Goal: Task Accomplishment & Management: Use online tool/utility

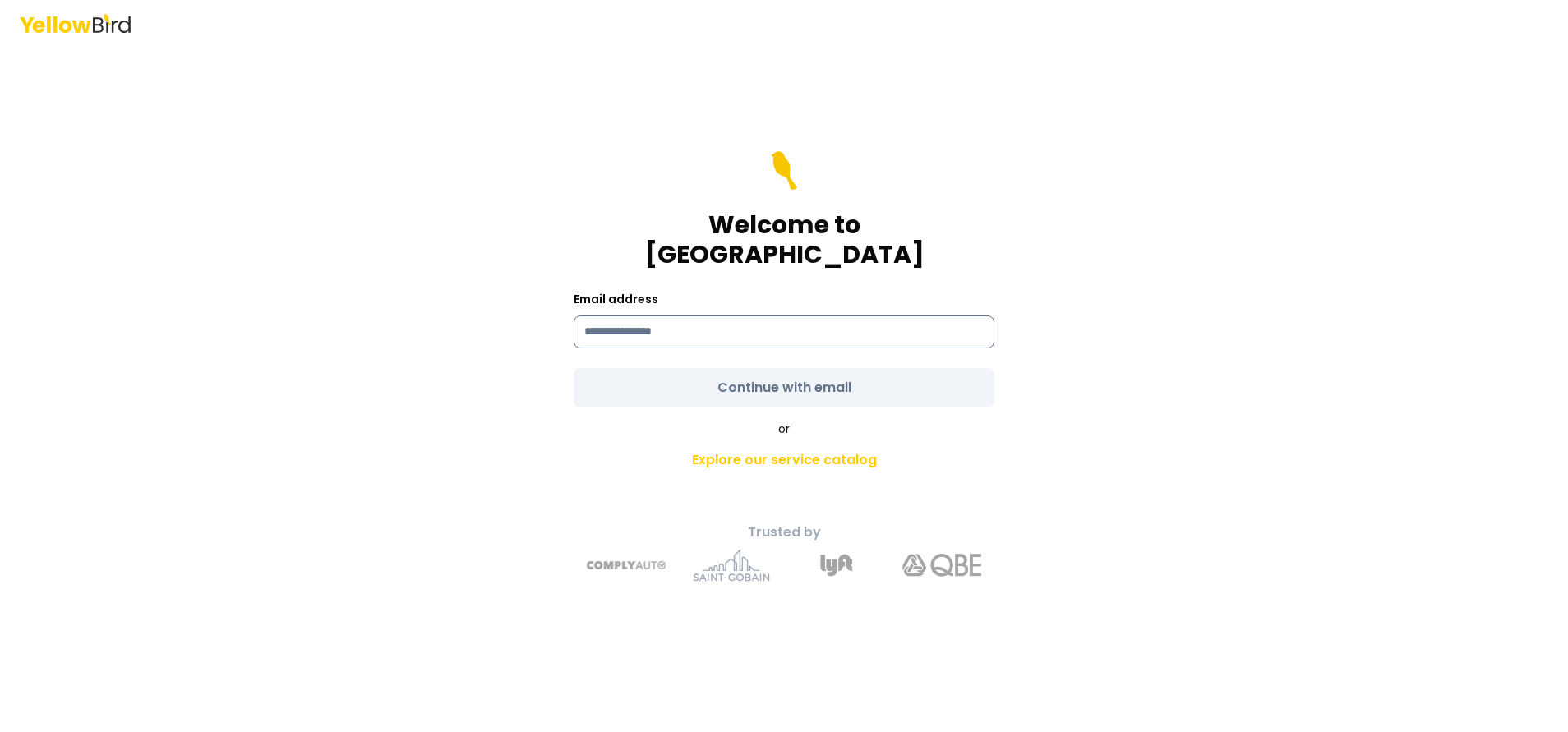
click at [712, 320] on input at bounding box center [784, 331] width 421 height 33
type input "**********"
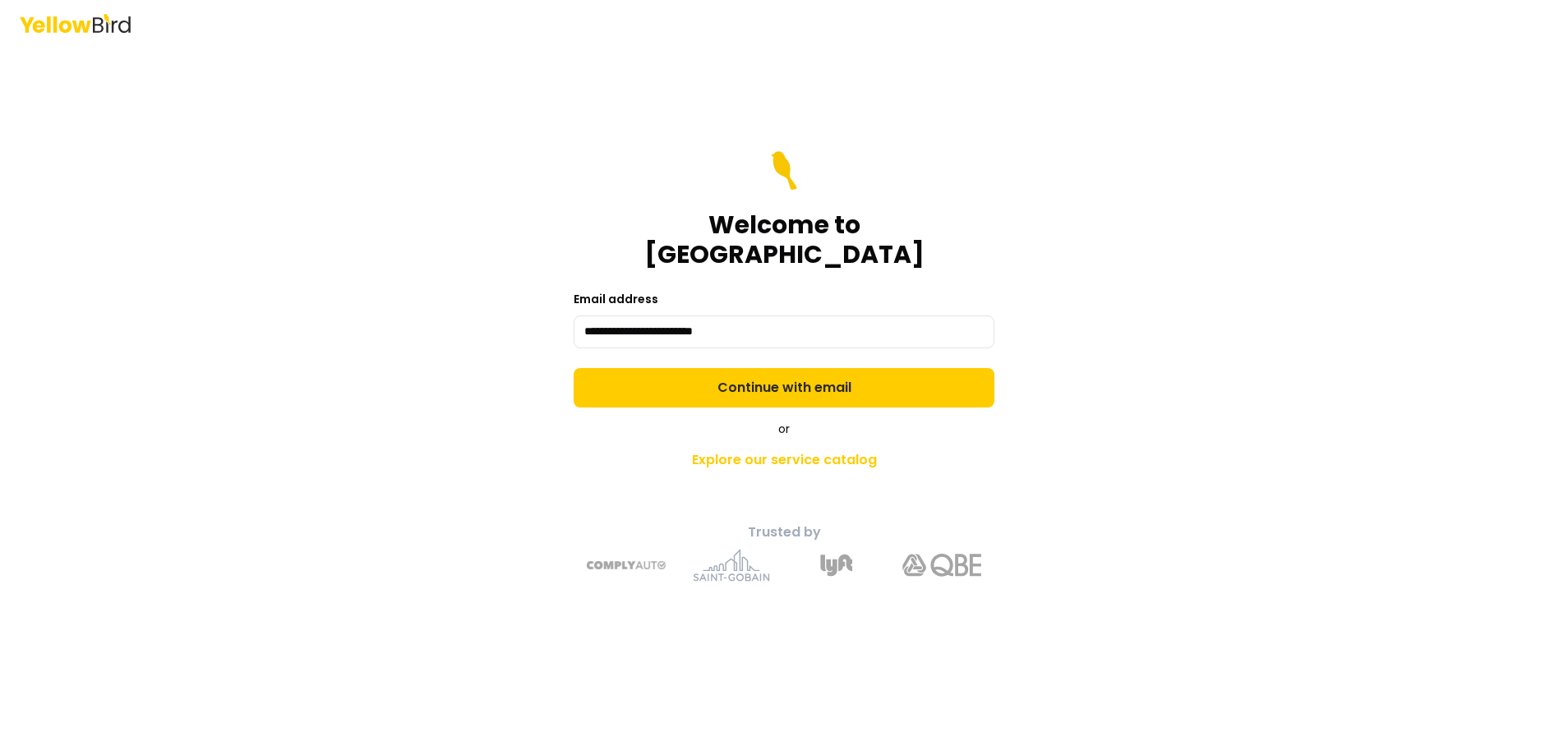
click at [802, 378] on form "**********" at bounding box center [784, 278] width 421 height 256
click at [758, 444] on link "Explore our service catalog" at bounding box center [784, 460] width 579 height 33
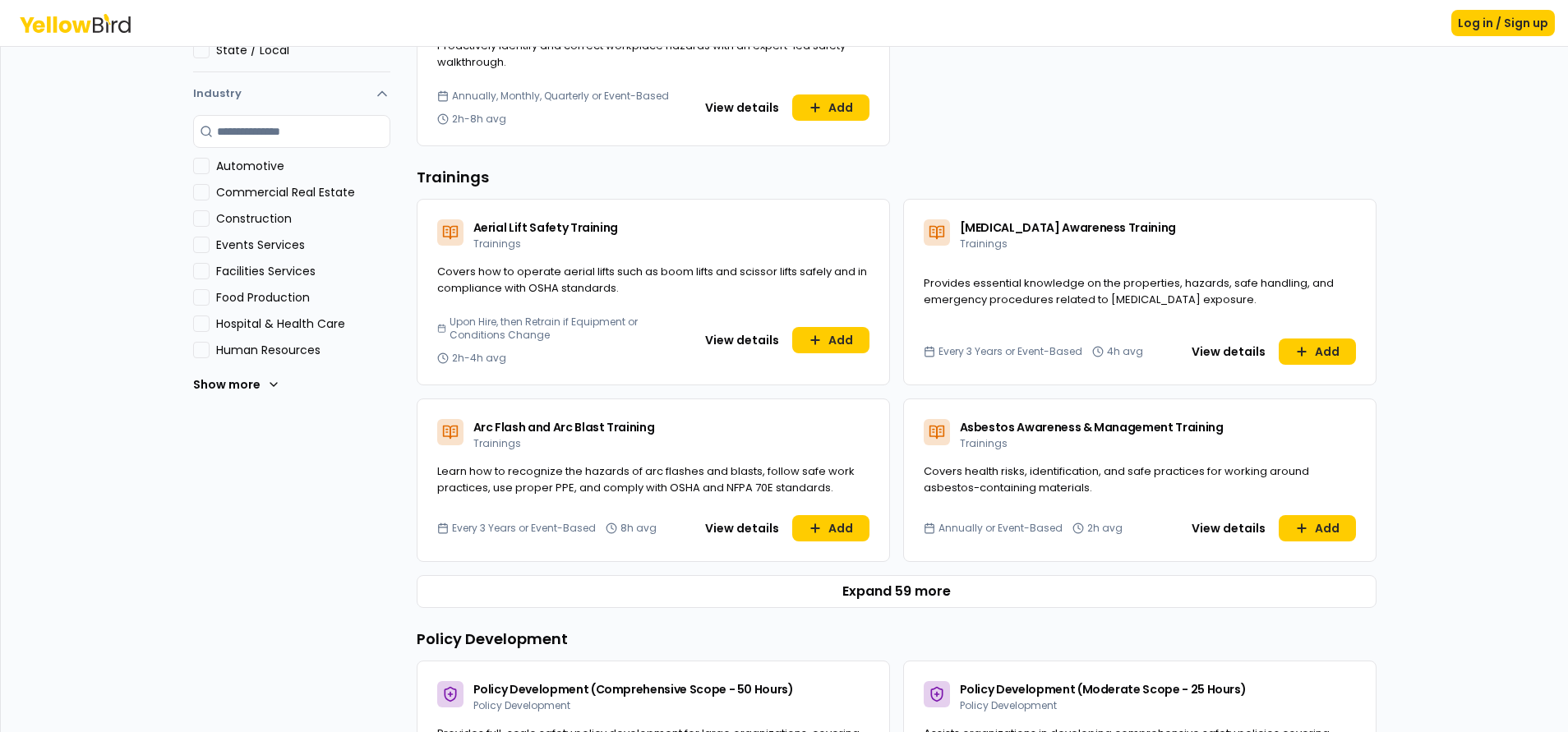
scroll to position [454, 0]
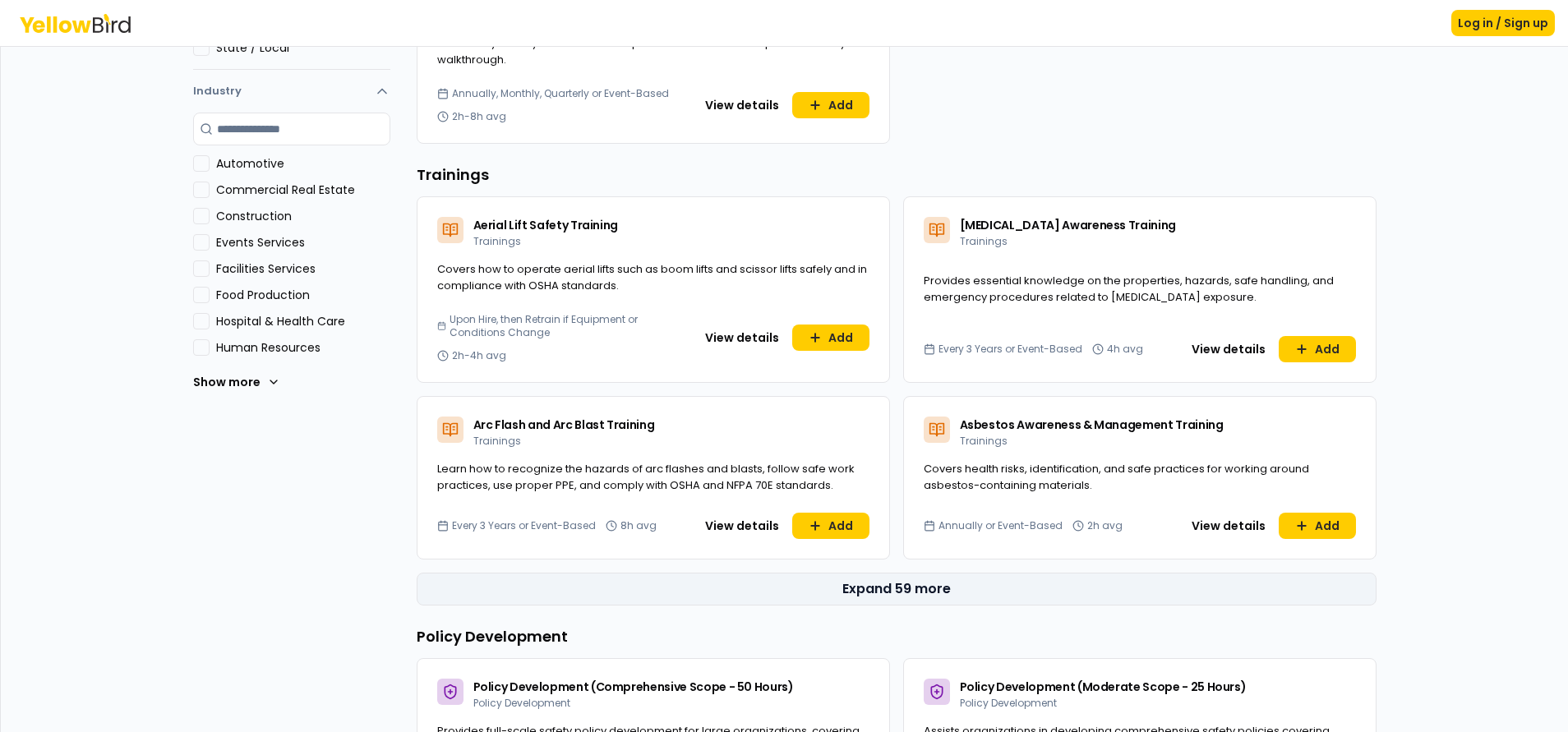
click at [839, 601] on button "Expand 59 more" at bounding box center [897, 589] width 960 height 33
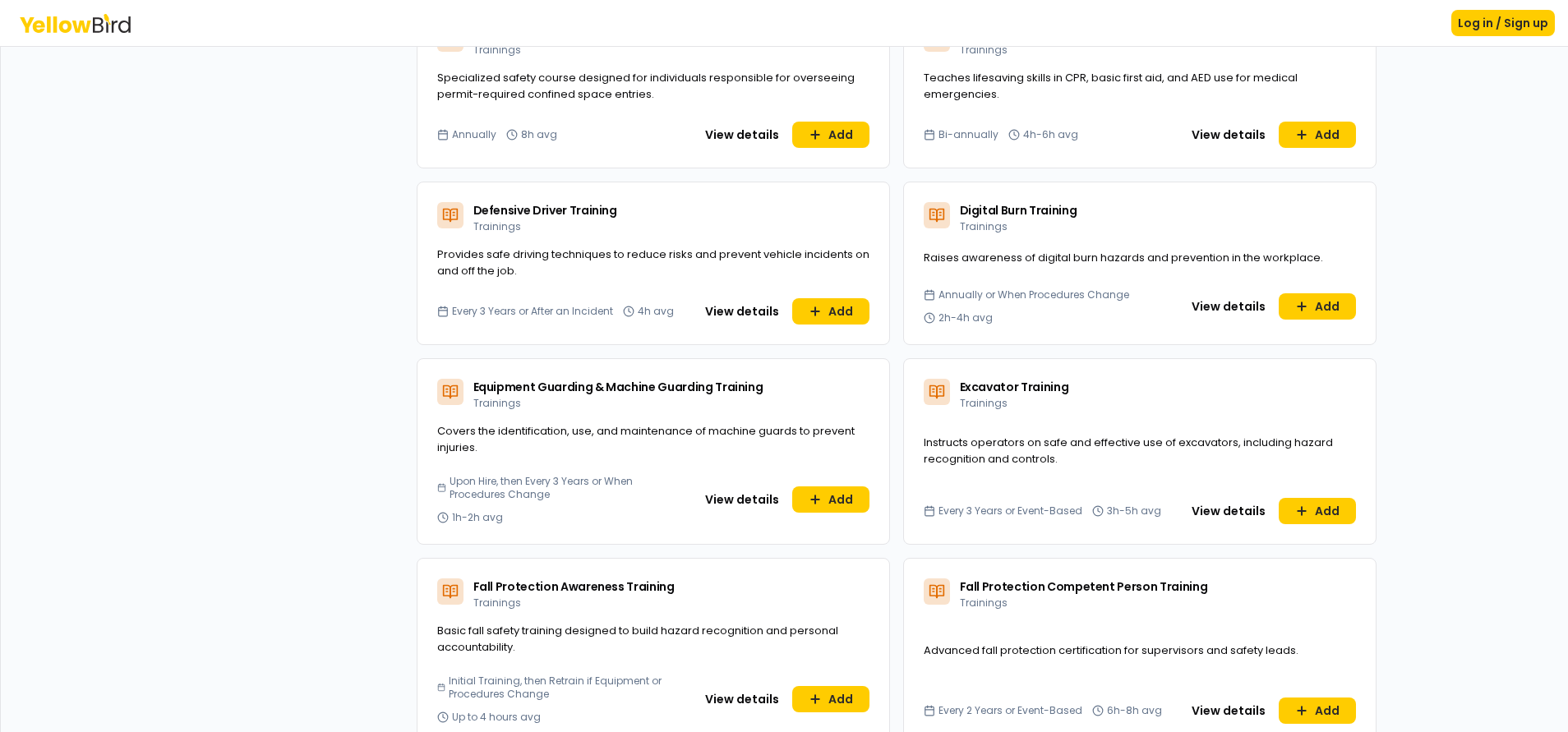
scroll to position [1676, 0]
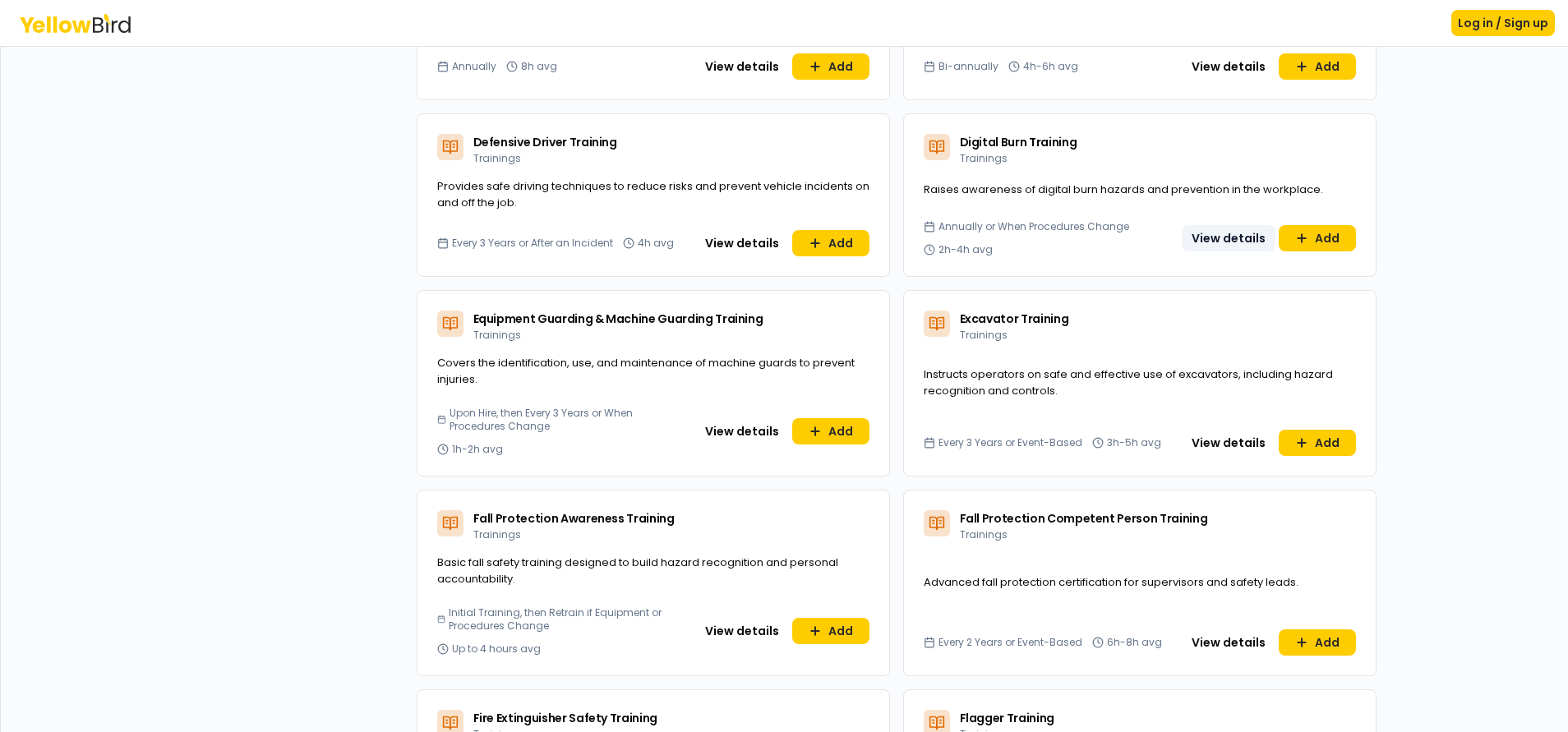
click at [1214, 236] on button "View details" at bounding box center [1228, 238] width 93 height 26
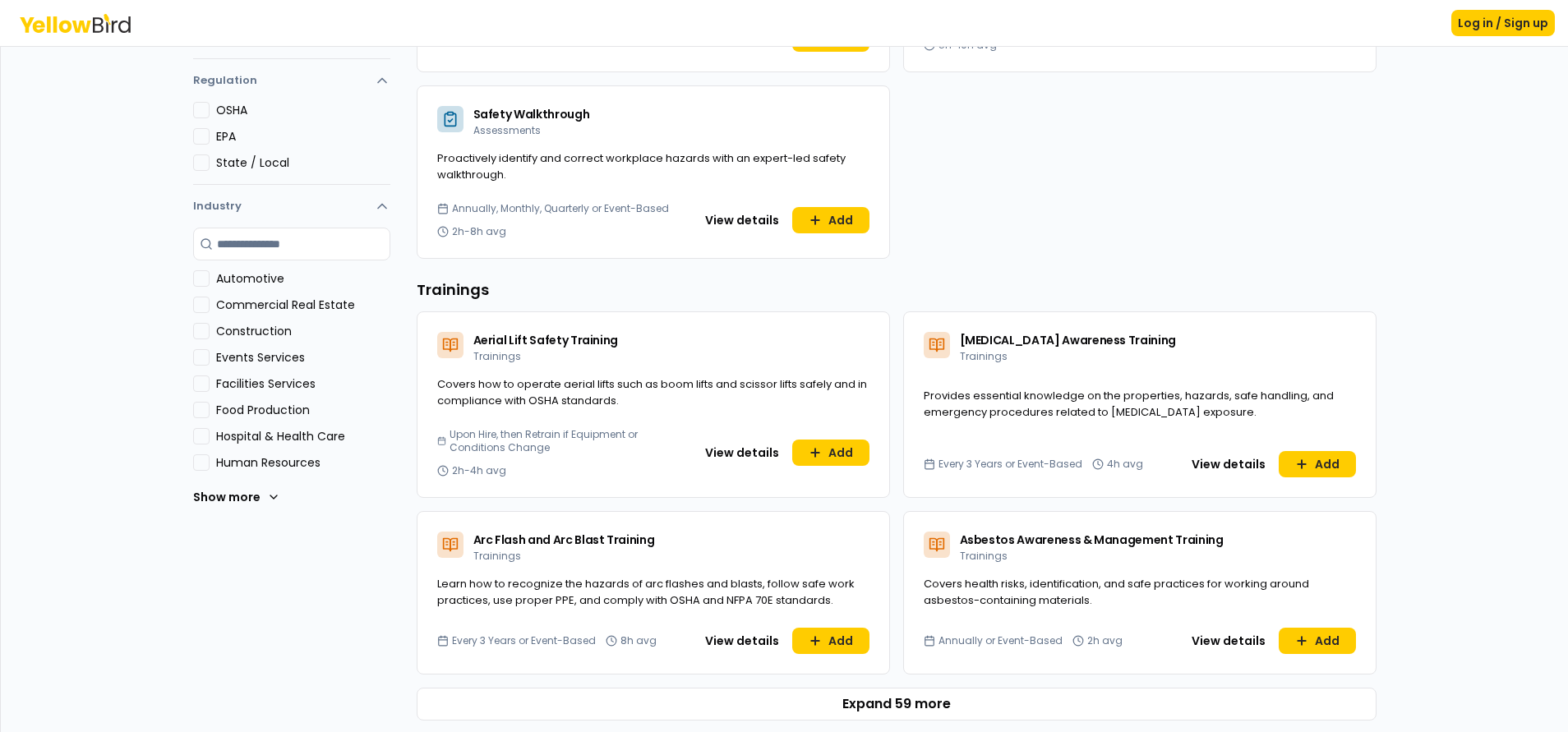
scroll to position [376, 0]
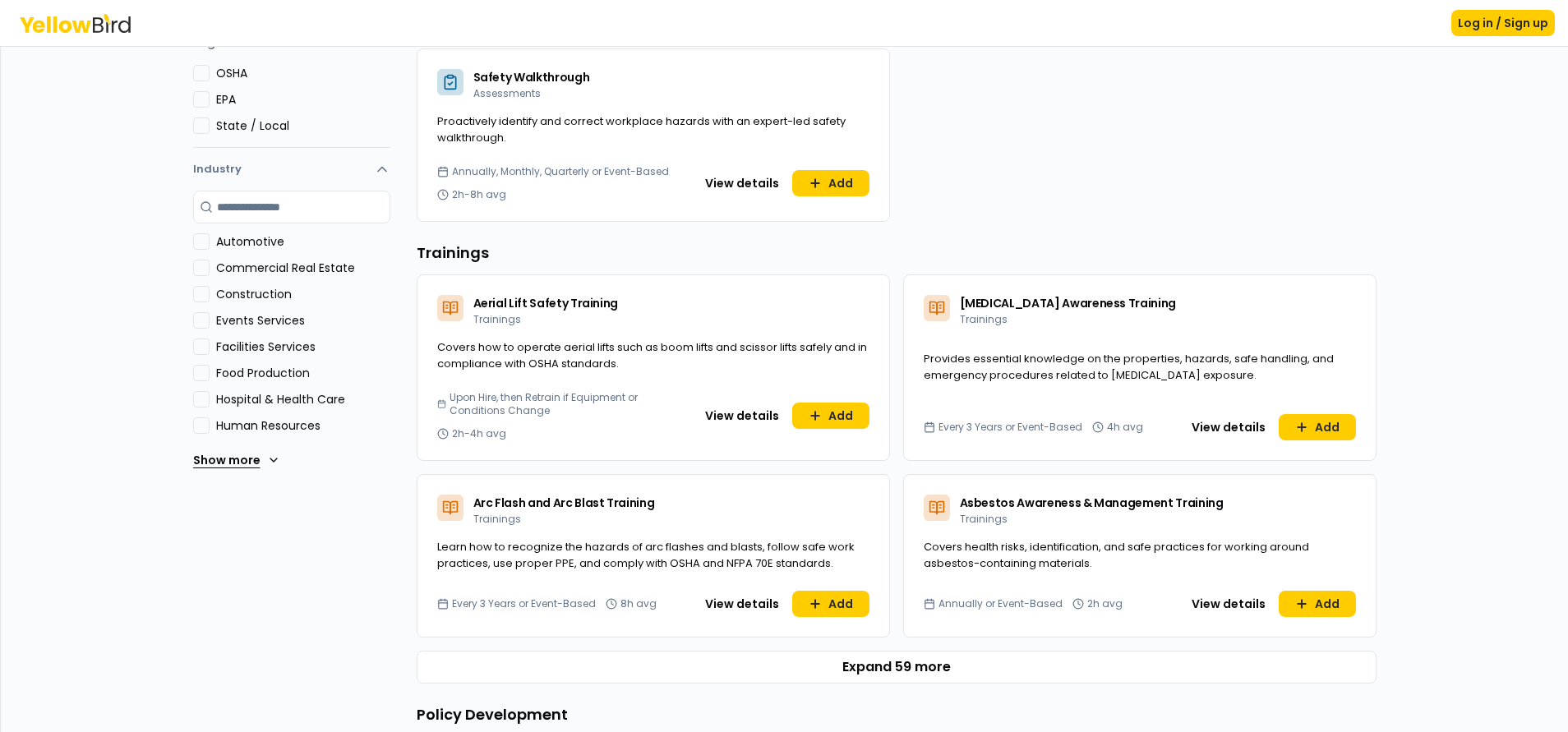
click at [267, 458] on icon at bounding box center [273, 460] width 13 height 13
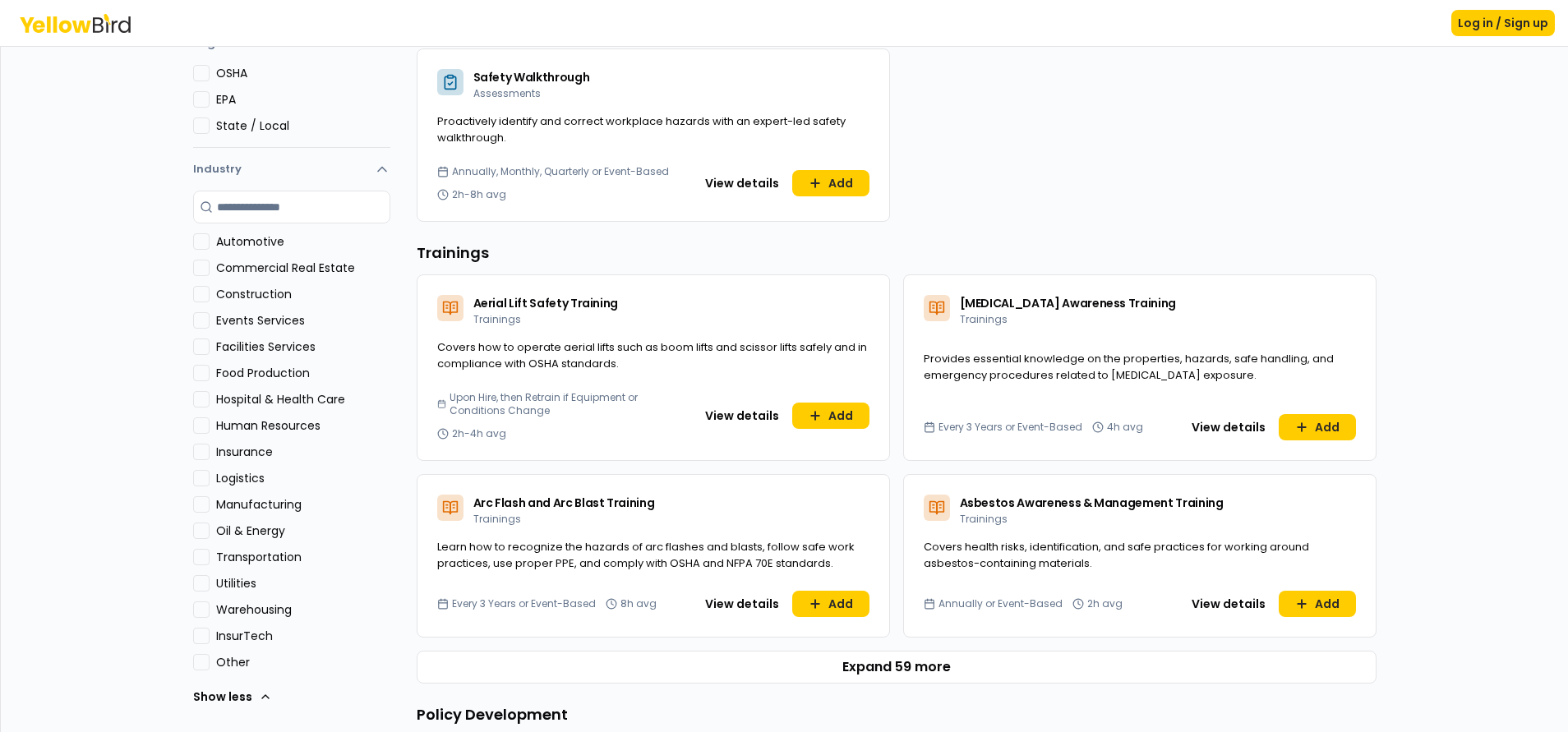
click at [231, 639] on label "InsurTech" at bounding box center [304, 636] width 174 height 16
click at [209, 639] on button "InsurTech" at bounding box center [201, 636] width 16 height 16
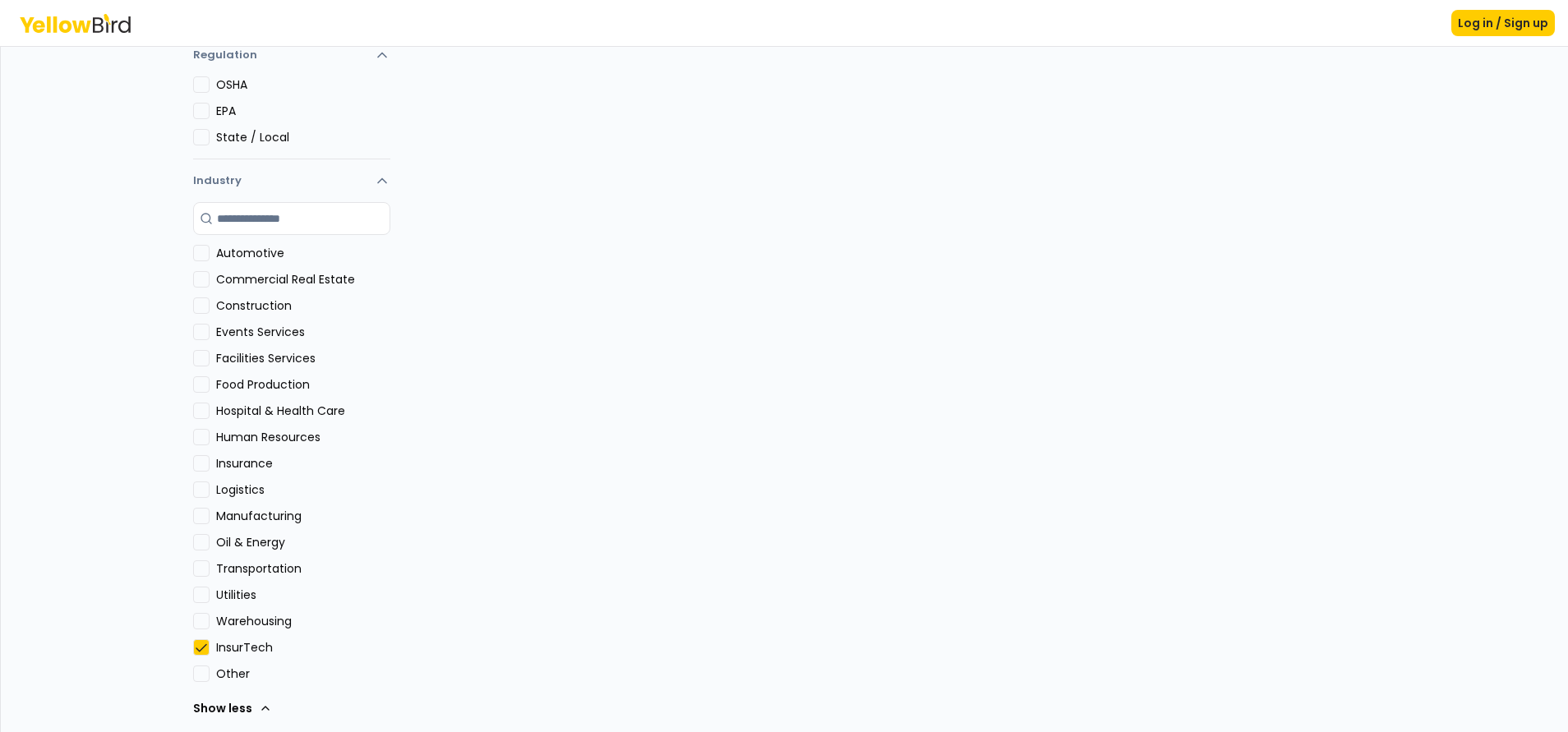
scroll to position [371, 0]
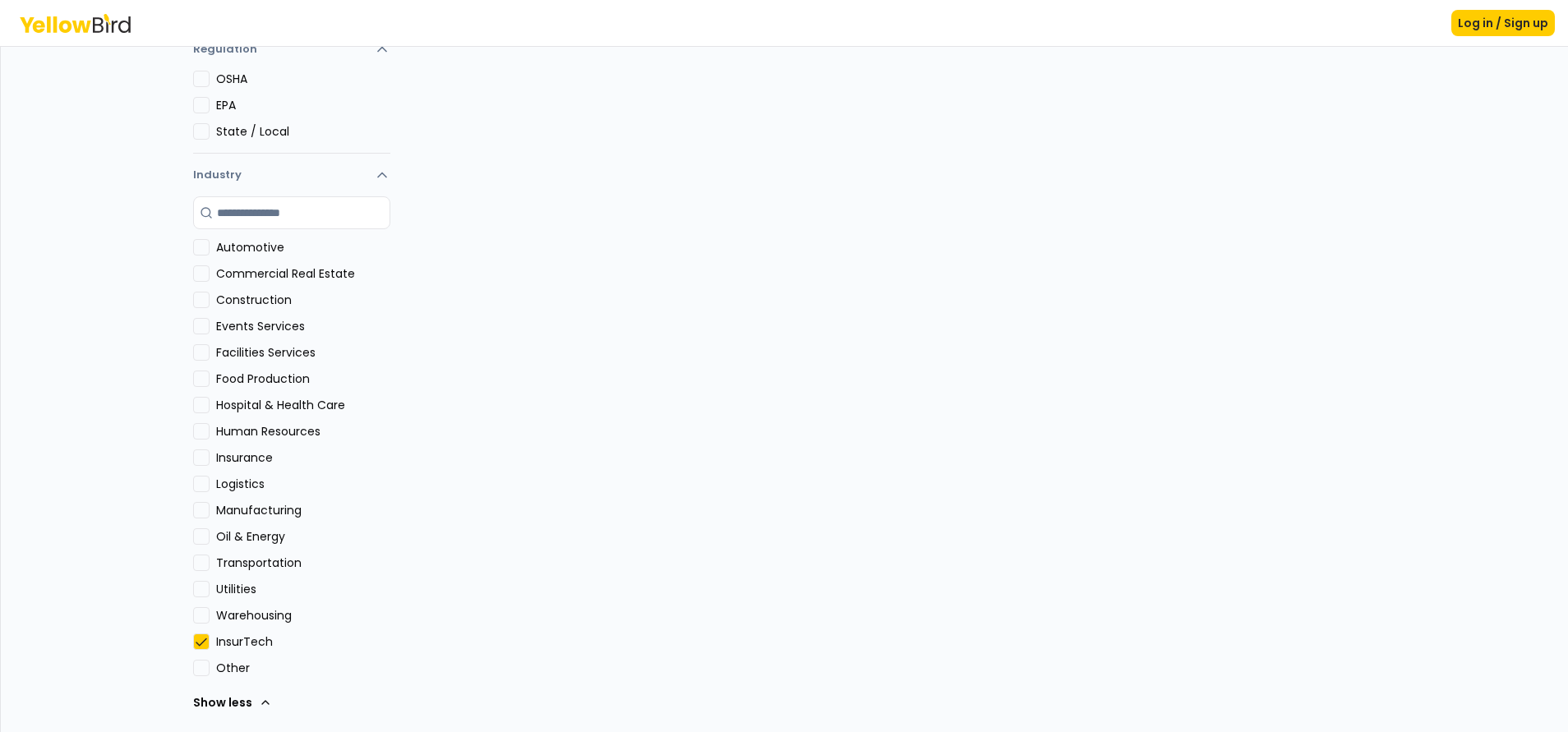
click at [194, 592] on button "Utilities" at bounding box center [201, 589] width 16 height 16
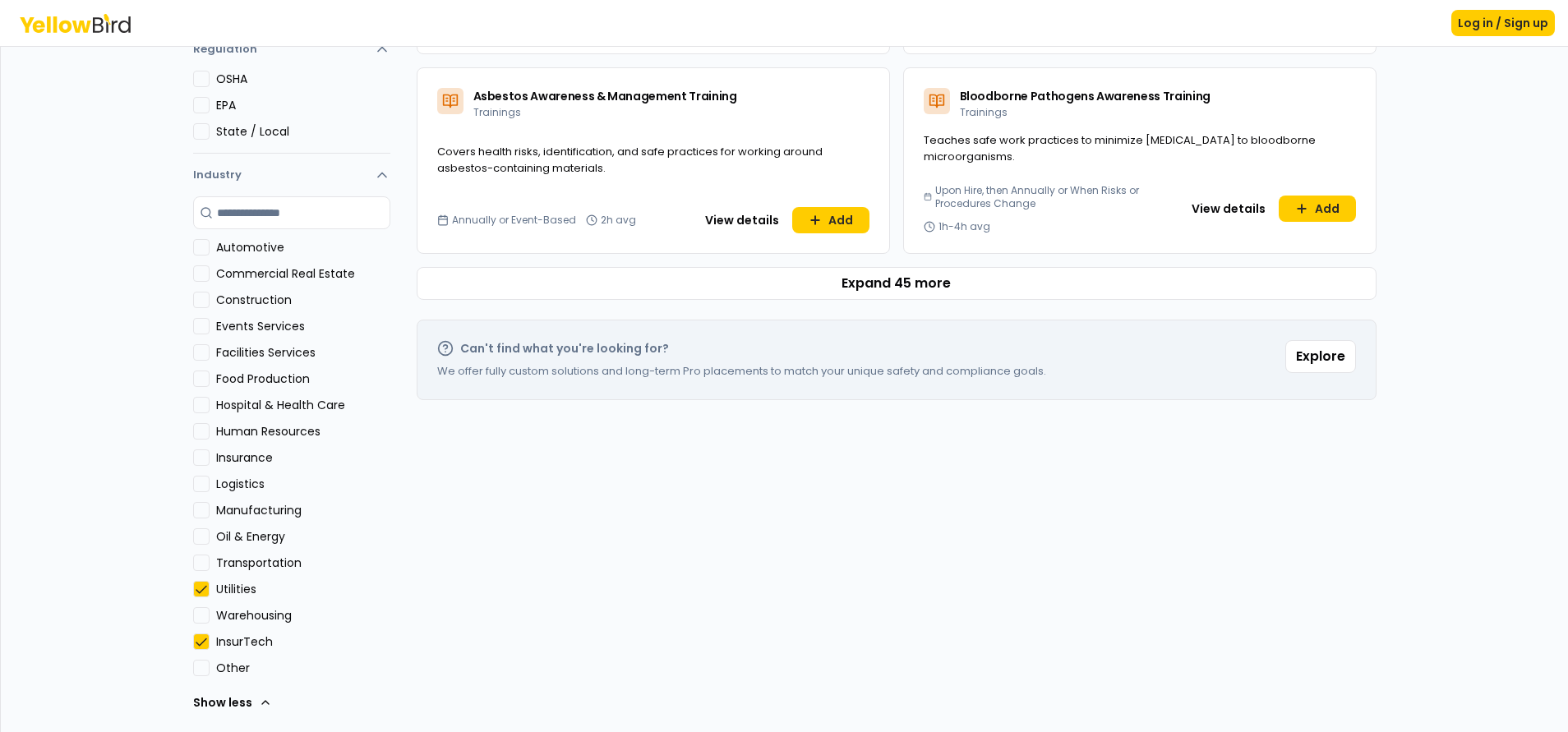
click at [193, 666] on button "Other" at bounding box center [201, 668] width 16 height 16
click at [193, 348] on Services "Facilities Services" at bounding box center [201, 352] width 16 height 16
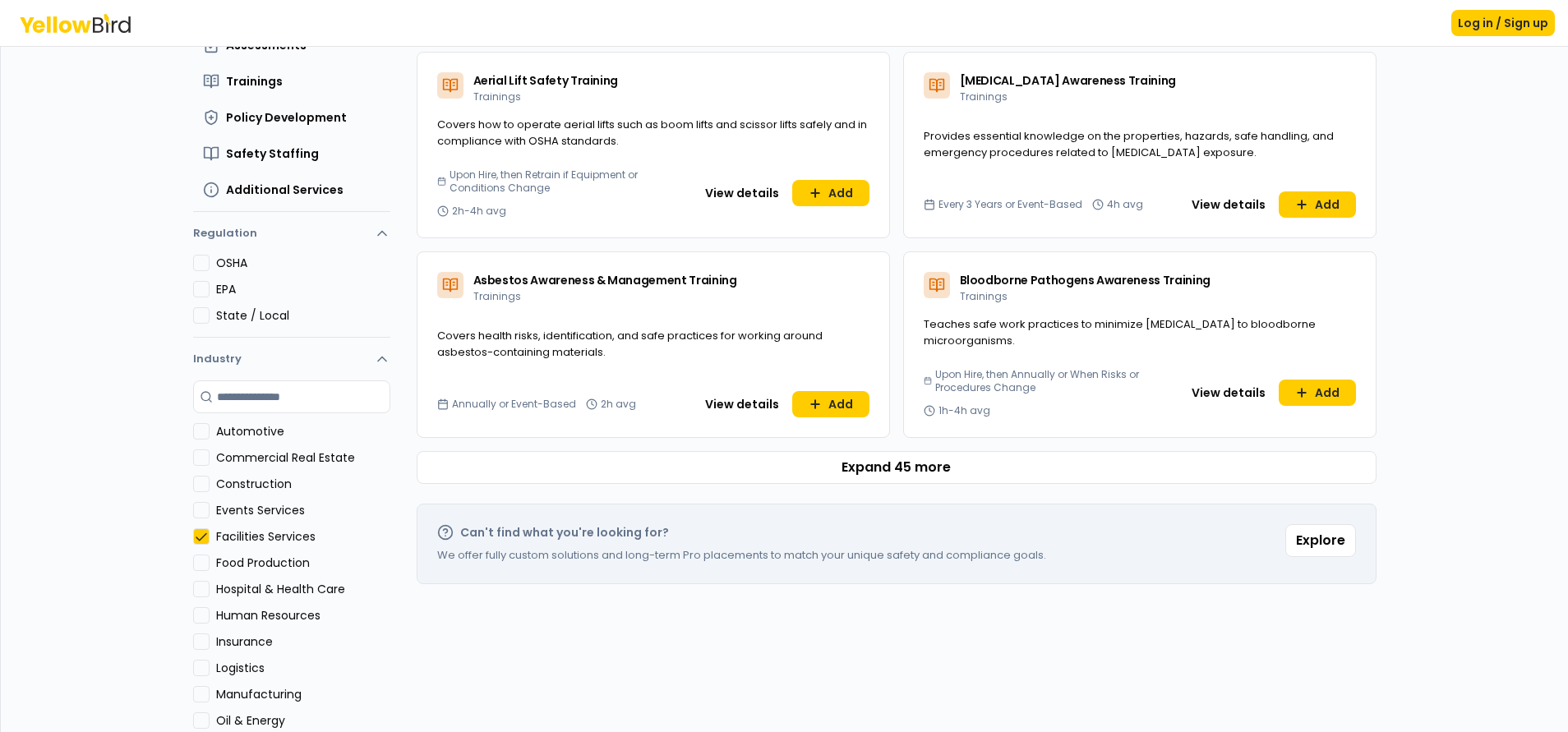
scroll to position [177, 0]
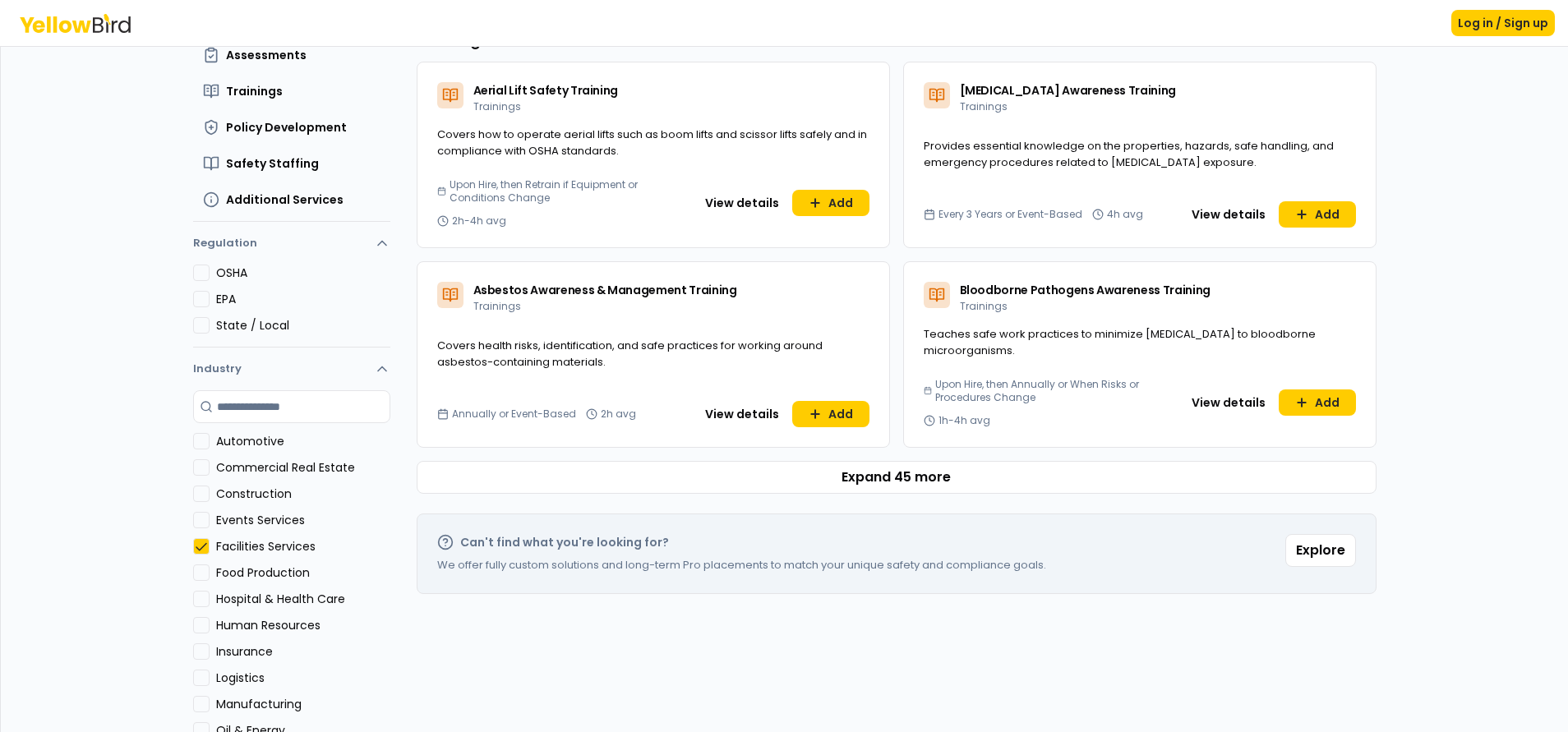
click at [371, 252] on button "Regulation" at bounding box center [292, 246] width 198 height 36
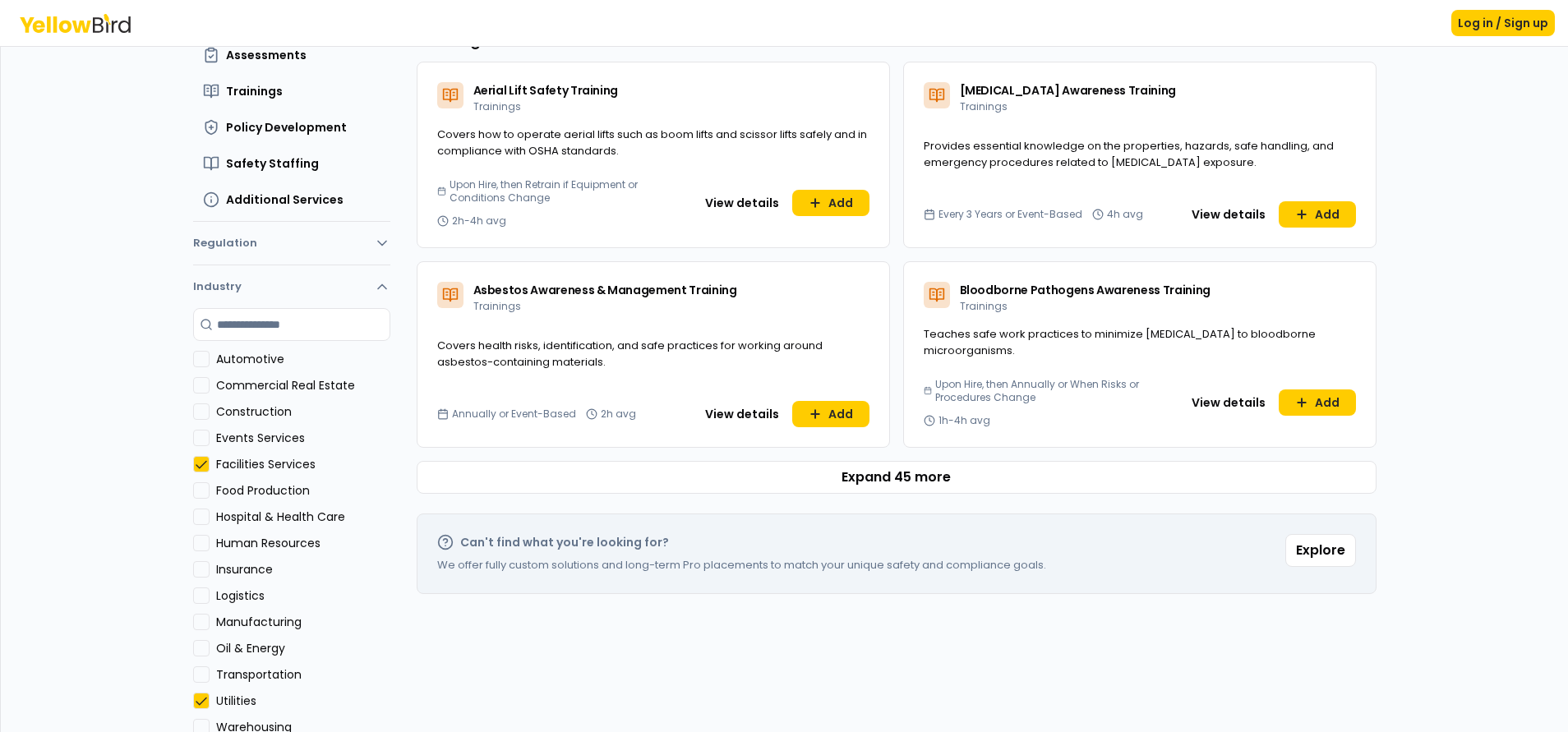
click at [371, 252] on button "Regulation" at bounding box center [292, 246] width 198 height 36
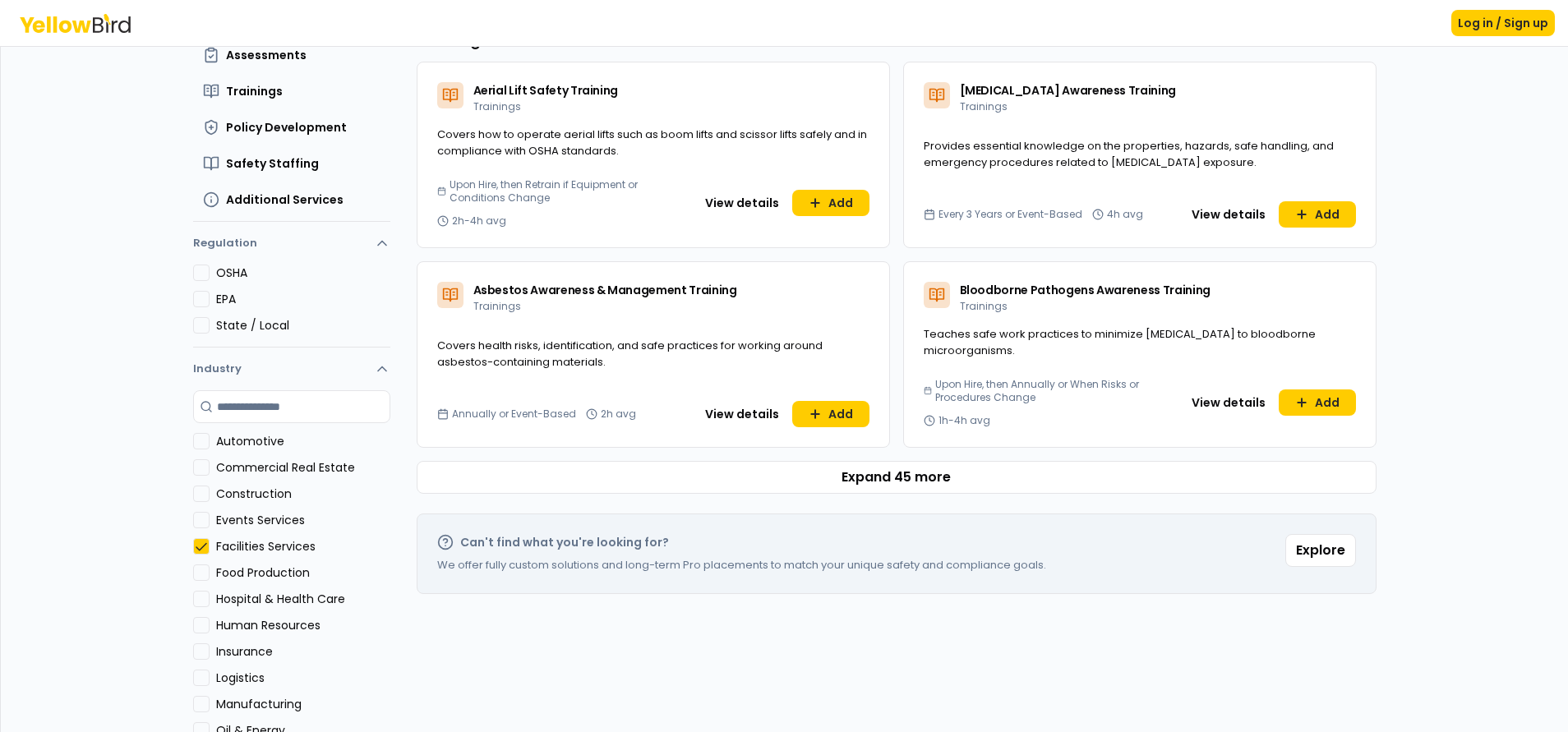
scroll to position [161, 0]
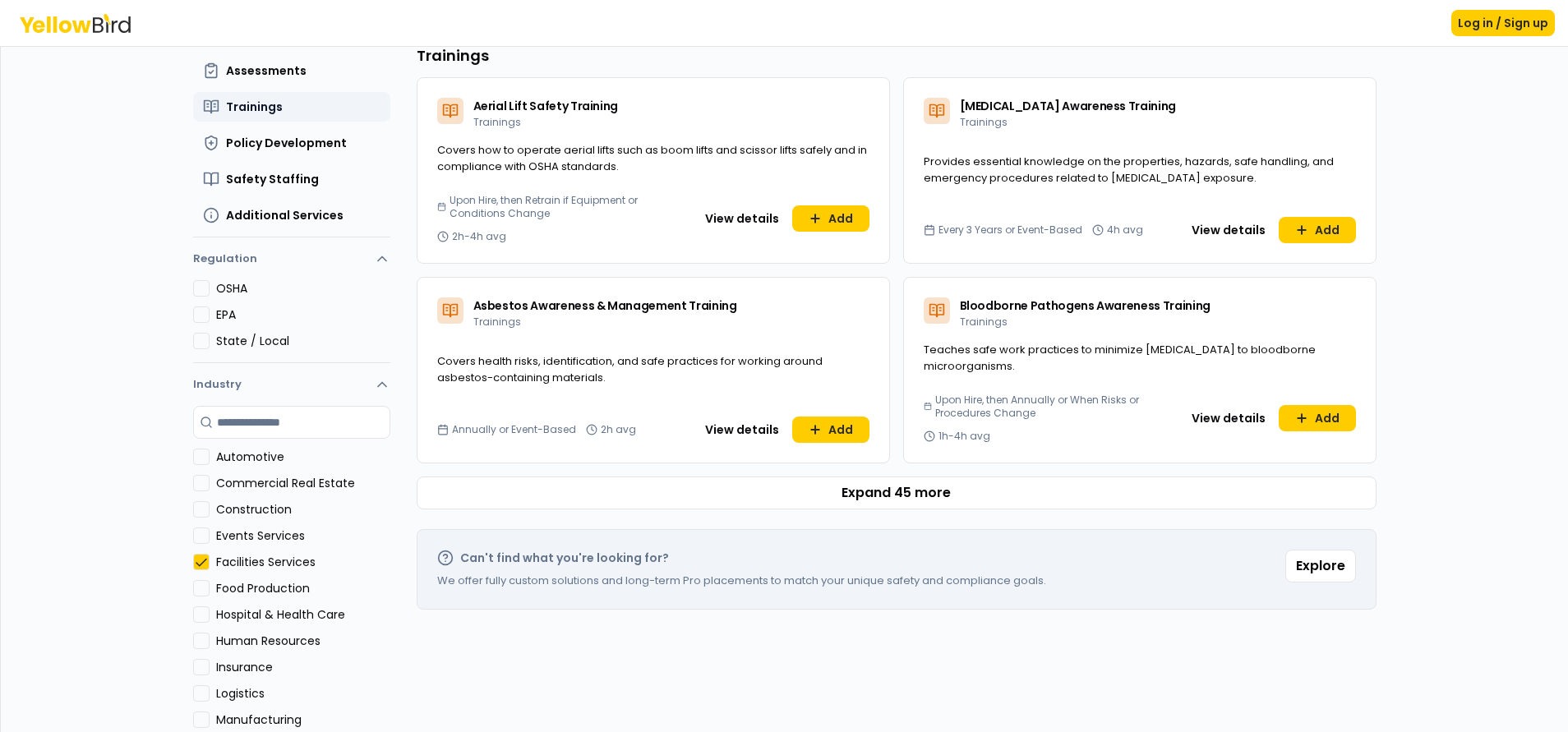
click at [232, 101] on span "Trainings" at bounding box center [254, 107] width 57 height 16
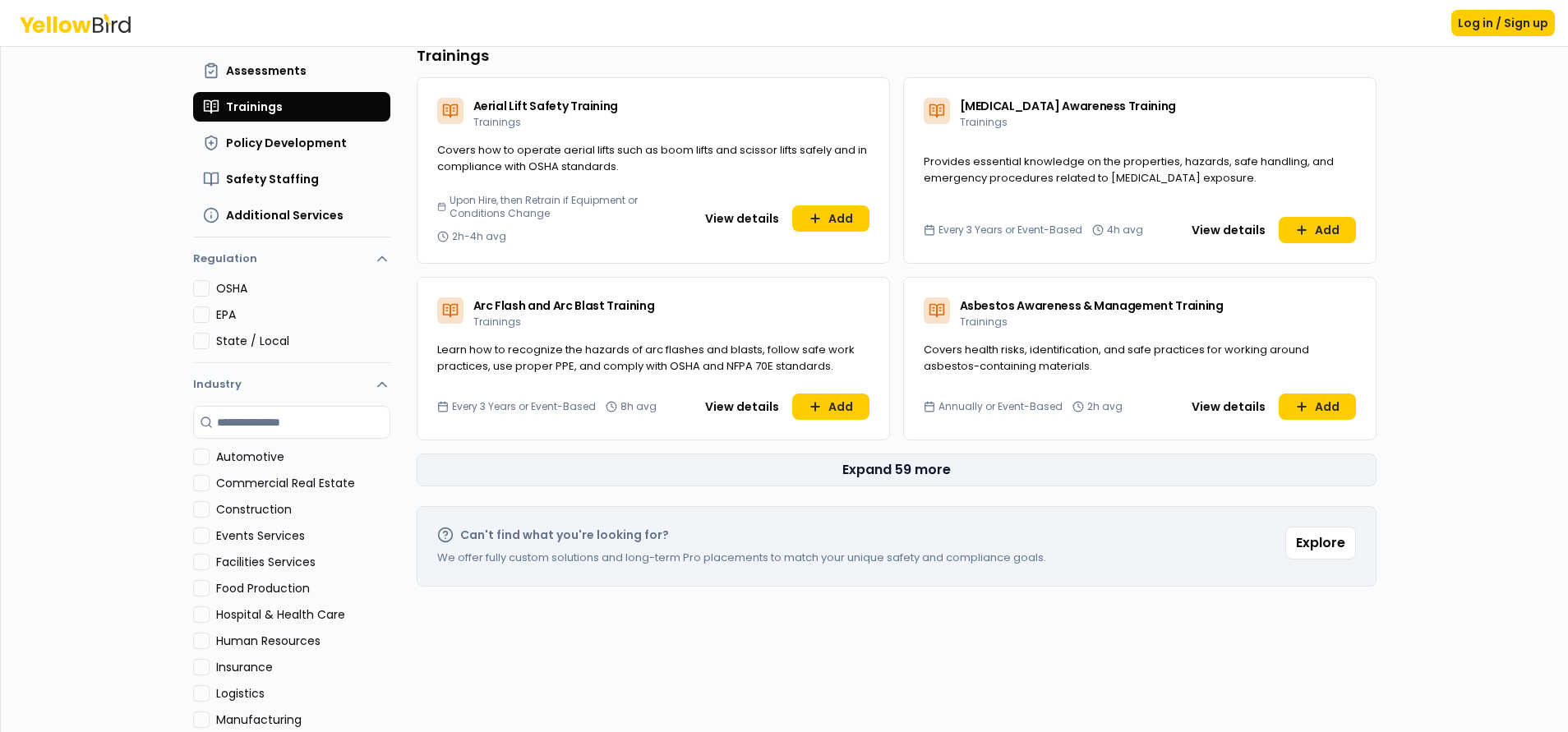
click at [921, 468] on button "Expand 59 more" at bounding box center [897, 470] width 960 height 33
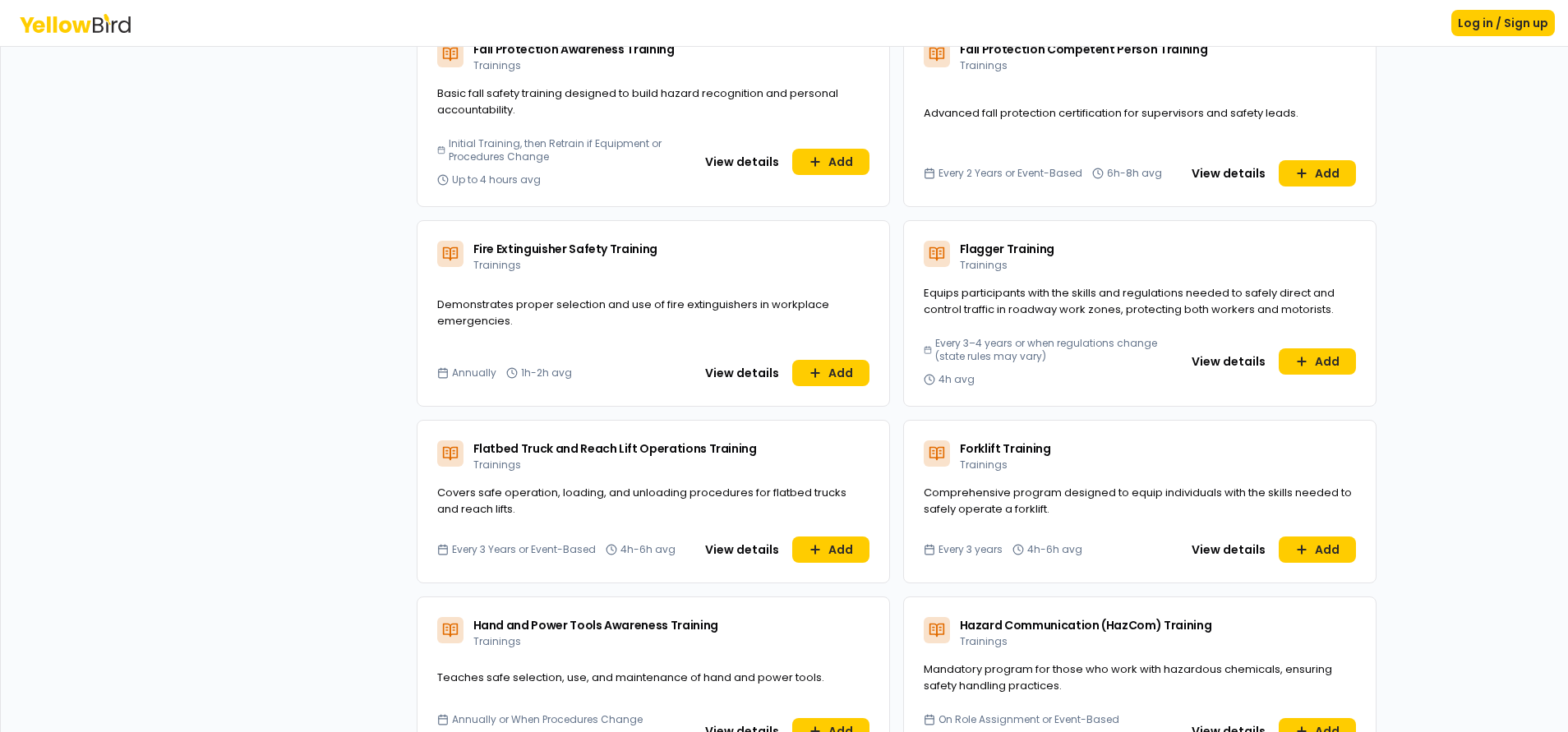
scroll to position [0, 0]
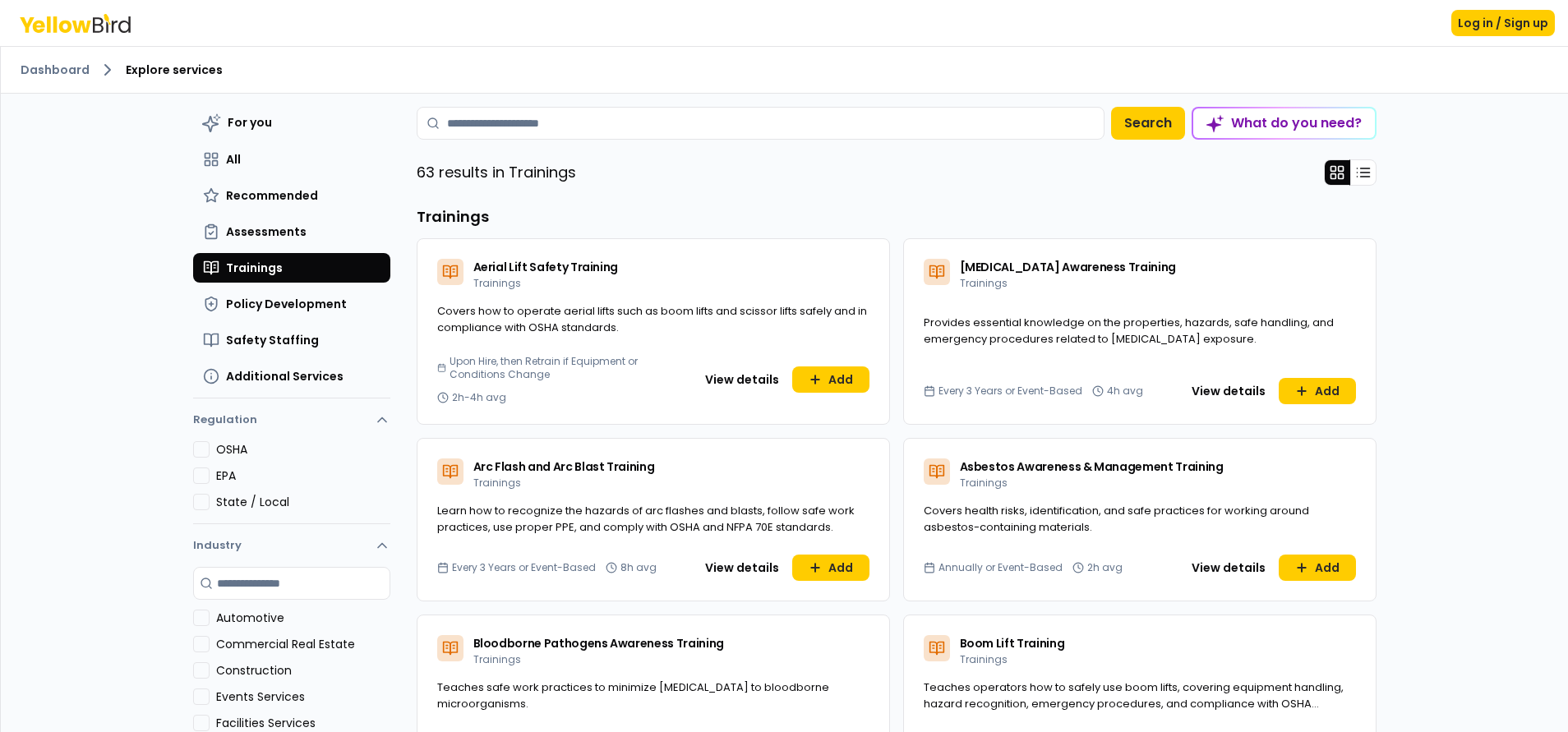
click at [504, 106] on div "For you All Recommended Assessments Trainings Policy Development Safety Staffin…" at bounding box center [784, 437] width 1183 height 686
click at [477, 126] on input at bounding box center [761, 123] width 688 height 33
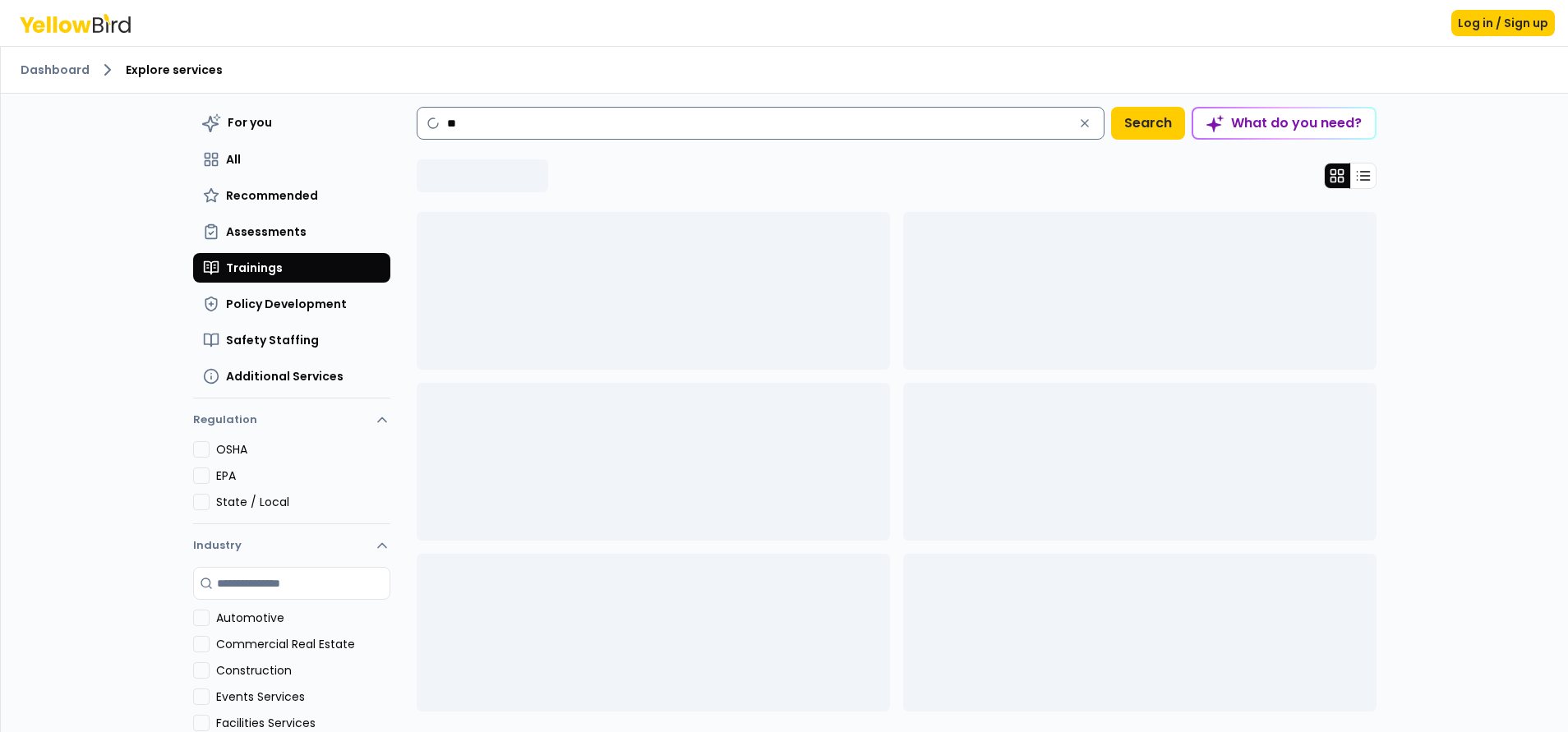
type input "*"
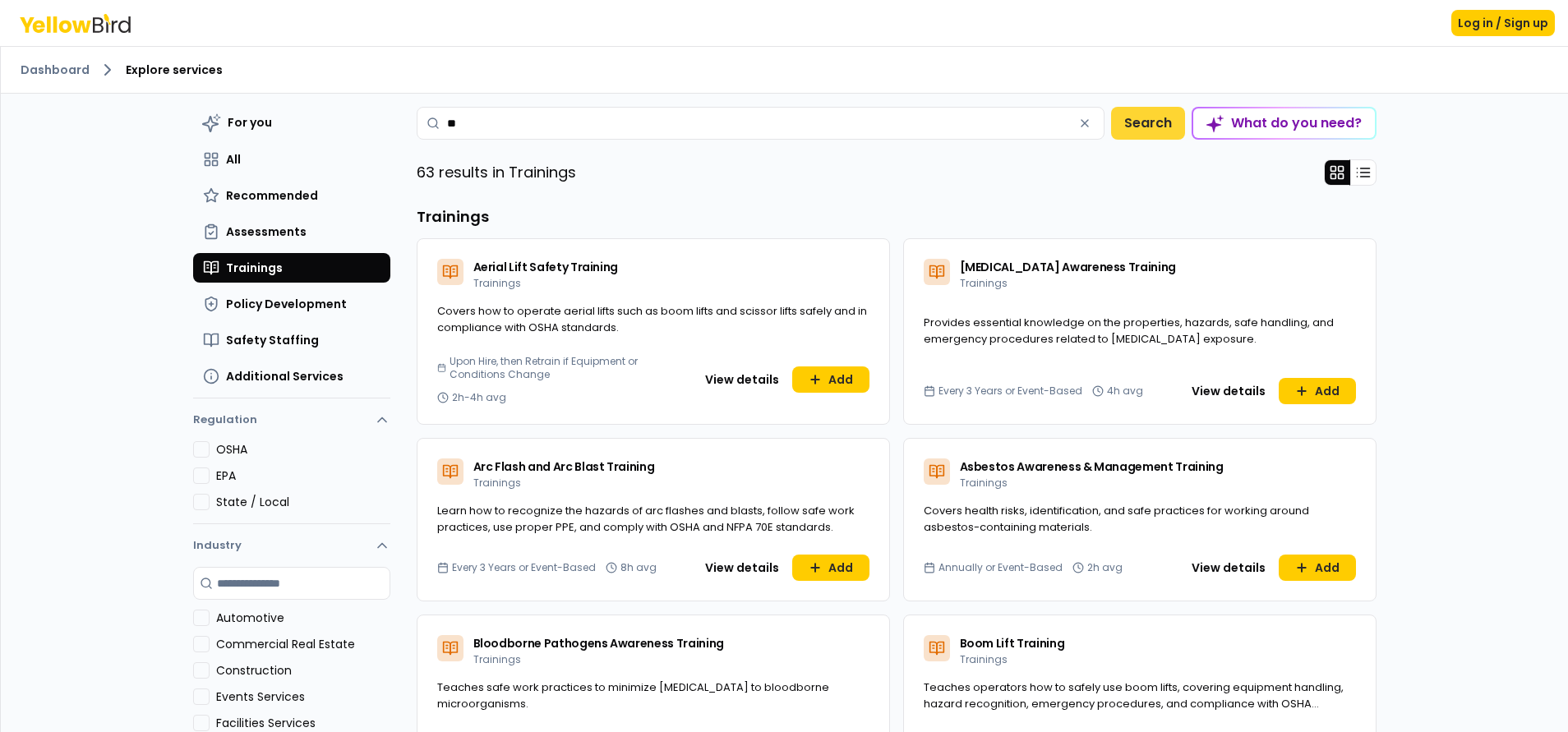
click at [1156, 128] on button "Search" at bounding box center [1148, 123] width 74 height 33
click at [1153, 127] on button "Search" at bounding box center [1148, 123] width 74 height 33
type input "**"
